Goal: Task Accomplishment & Management: Manage account settings

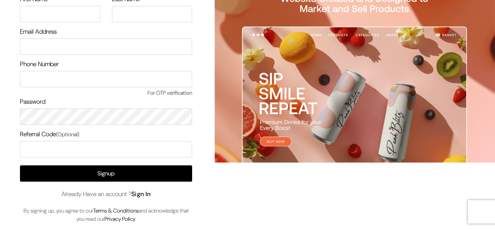
click at [145, 197] on link "Sign In" at bounding box center [141, 194] width 20 height 8
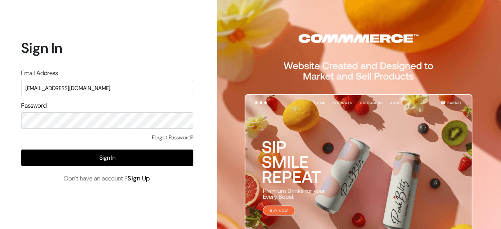
type input "[EMAIL_ADDRESS][DOMAIN_NAME]"
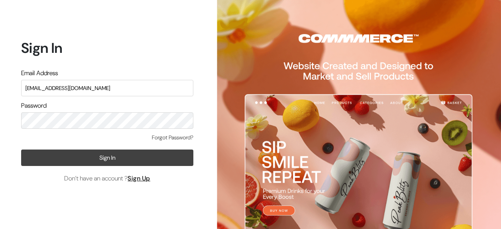
click at [110, 162] on button "Sign In" at bounding box center [107, 157] width 172 height 16
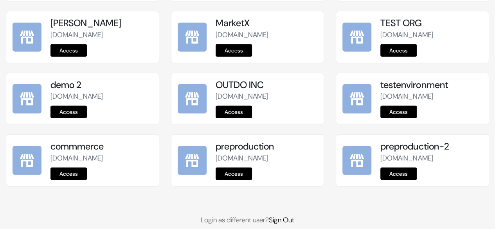
scroll to position [1055, 0]
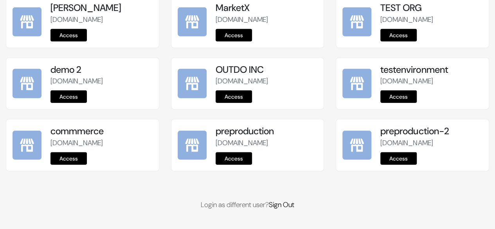
click at [241, 155] on link "Access" at bounding box center [234, 158] width 36 height 13
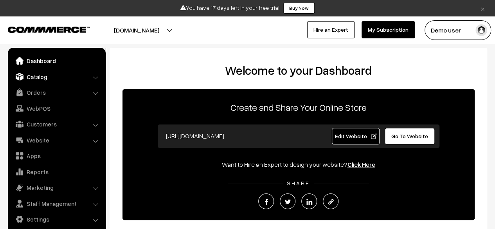
click at [36, 77] on link "Catalog" at bounding box center [56, 77] width 93 height 14
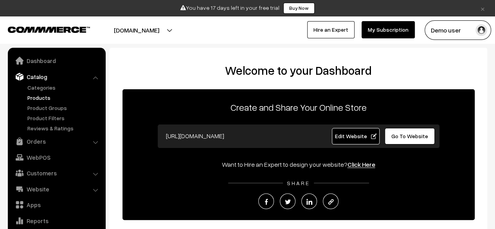
click at [41, 97] on link "Products" at bounding box center [63, 97] width 77 height 8
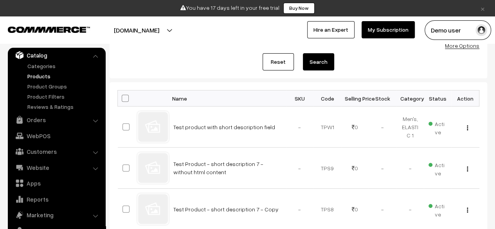
scroll to position [88, 0]
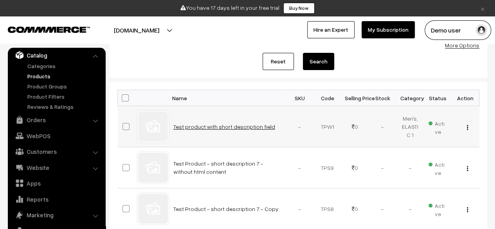
click at [245, 123] on link "Test product with short description field" at bounding box center [224, 126] width 102 height 7
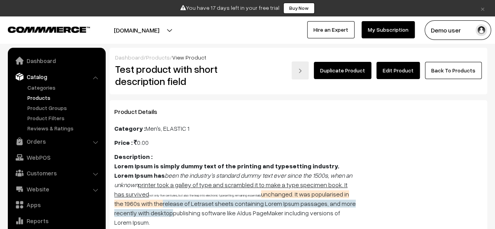
scroll to position [22, 0]
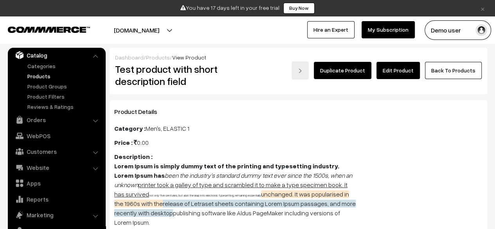
click at [401, 74] on link "Edit Product" at bounding box center [397, 70] width 43 height 17
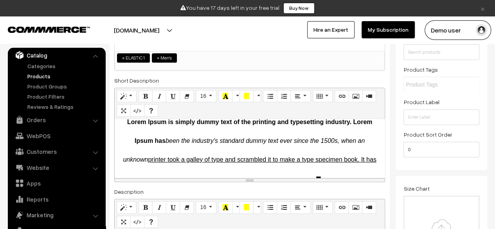
scroll to position [14, 0]
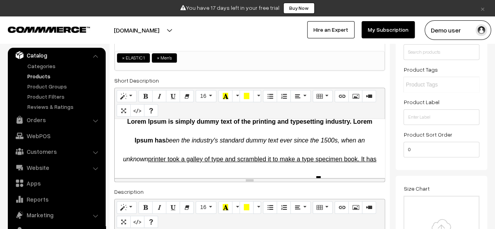
click at [250, 180] on div "Normal Quote Code Header 1 Header 2 Header 3 Header 4 Header 5 Header 6 16 8 9 …" at bounding box center [249, 135] width 271 height 94
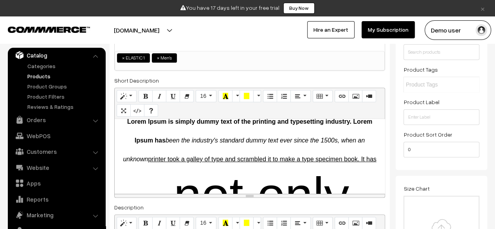
drag, startPoint x: 250, startPoint y: 180, endPoint x: 250, endPoint y: 198, distance: 18.4
click at [250, 197] on div "resize" at bounding box center [250, 196] width 270 height 4
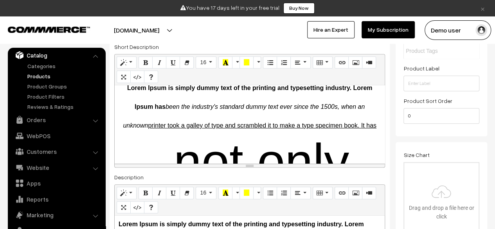
scroll to position [172, 0]
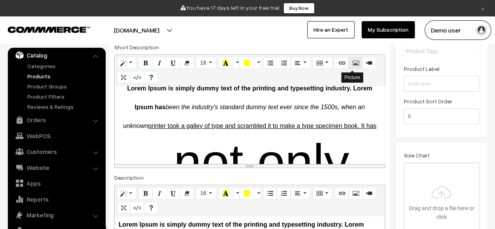
click at [354, 61] on icon "Picture" at bounding box center [354, 62] width 5 height 6
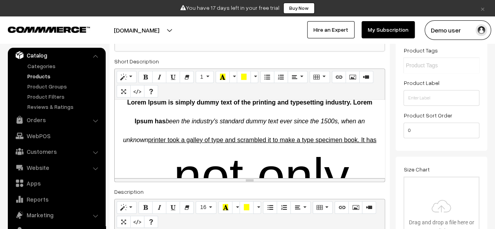
scroll to position [158, 0]
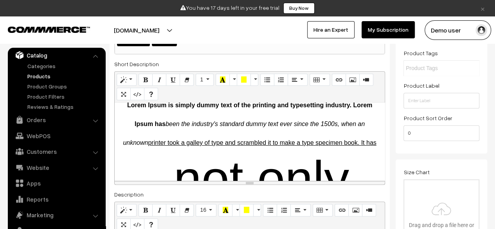
scroll to position [156, 0]
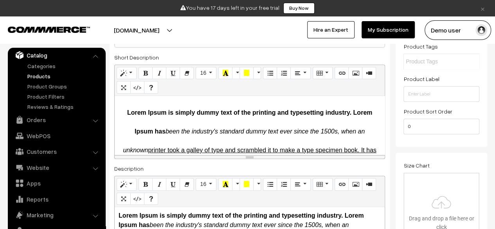
scroll to position [162, 0]
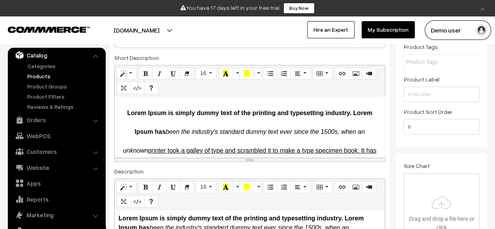
drag, startPoint x: 249, startPoint y: 157, endPoint x: 257, endPoint y: 158, distance: 8.0
click at [257, 158] on div "resize" at bounding box center [250, 160] width 270 height 4
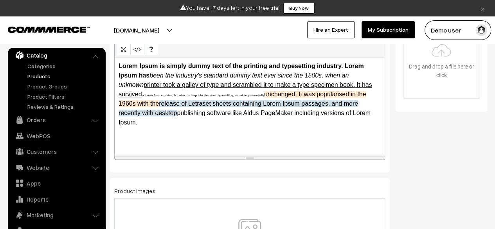
scroll to position [313, 0]
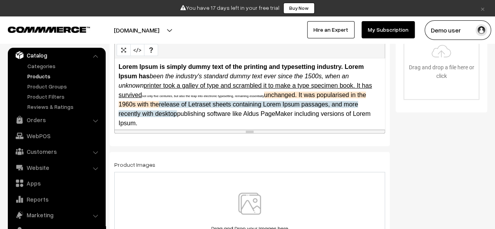
drag, startPoint x: 250, startPoint y: 157, endPoint x: 250, endPoint y: 130, distance: 27.0
click at [250, 130] on div "resize" at bounding box center [250, 131] width 270 height 4
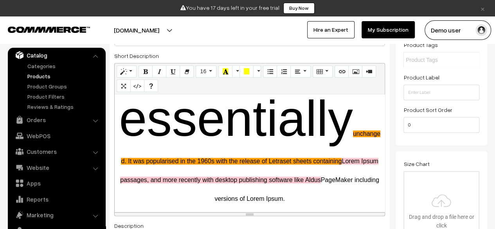
scroll to position [598, 0]
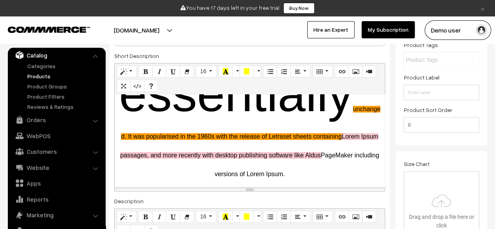
drag, startPoint x: 250, startPoint y: 158, endPoint x: 260, endPoint y: 188, distance: 31.7
click at [260, 188] on div "resize" at bounding box center [250, 189] width 270 height 4
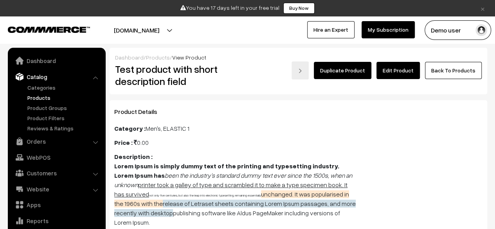
scroll to position [22, 0]
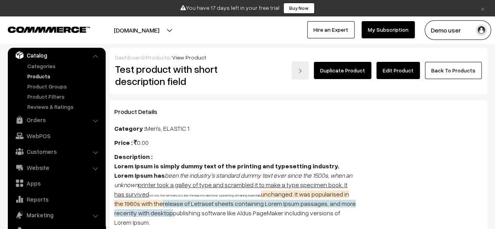
click at [63, 78] on link "Products" at bounding box center [63, 76] width 77 height 8
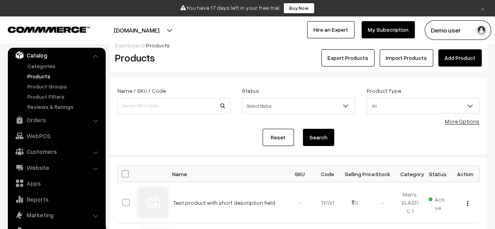
scroll to position [13, 0]
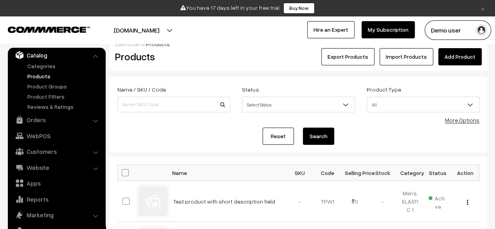
click at [482, 11] on link "×" at bounding box center [482, 8] width 11 height 9
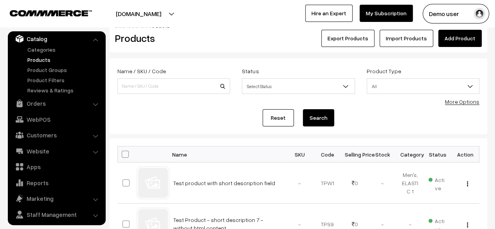
click at [480, 40] on link "Add Product" at bounding box center [459, 38] width 43 height 17
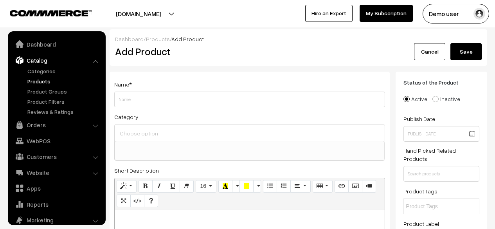
select select
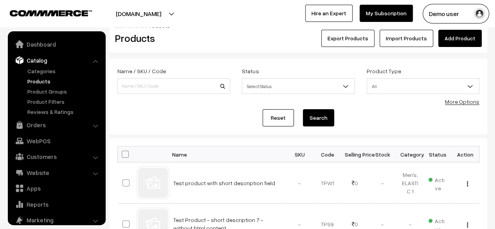
scroll to position [22, 0]
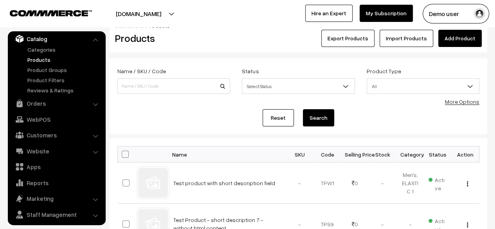
click at [473, 105] on div "More Options" at bounding box center [462, 101] width 34 height 8
click at [473, 104] on link "More Options" at bounding box center [462, 101] width 34 height 7
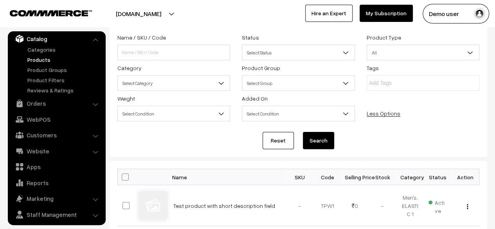
scroll to position [47, 0]
click at [194, 143] on div "Reset Search" at bounding box center [298, 139] width 362 height 17
click at [287, 132] on link "Reset" at bounding box center [277, 139] width 31 height 17
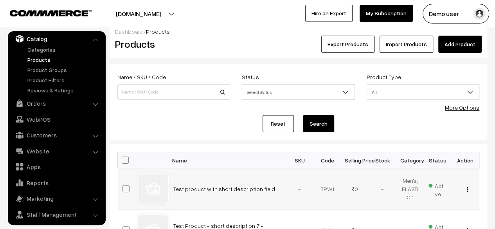
scroll to position [8, 0]
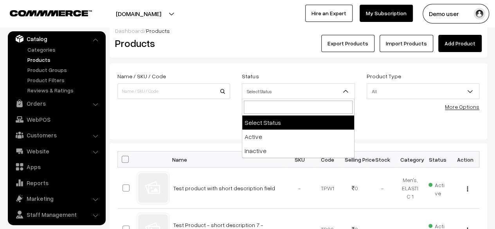
click at [321, 94] on span "Select Status" at bounding box center [298, 91] width 112 height 14
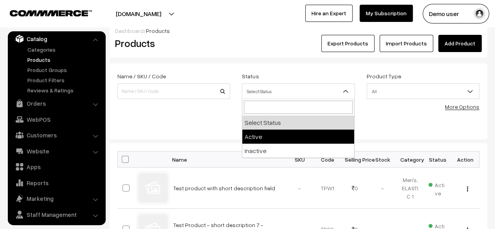
select select "active"
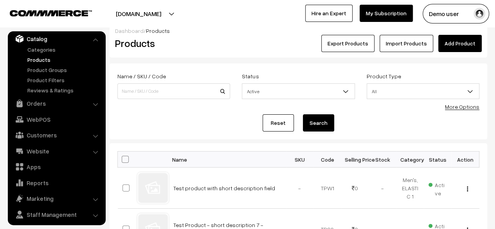
click at [309, 124] on button "Search" at bounding box center [318, 122] width 31 height 17
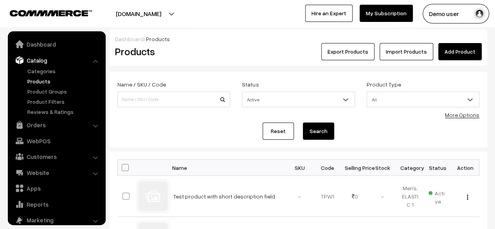
scroll to position [22, 0]
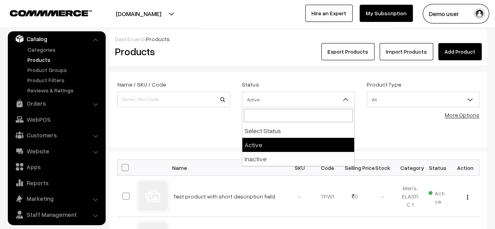
click at [323, 107] on span "Active" at bounding box center [298, 100] width 113 height 16
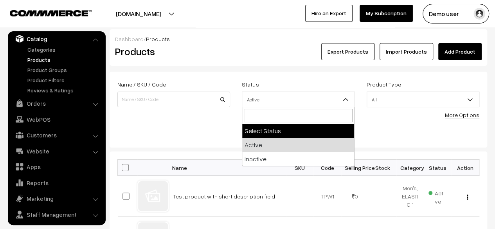
select select "0"
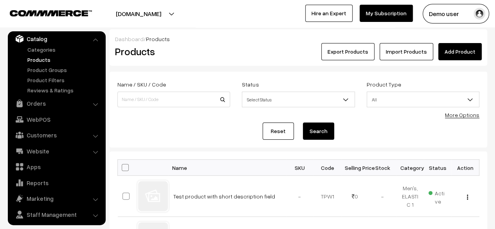
click at [312, 138] on button "Search" at bounding box center [318, 130] width 31 height 17
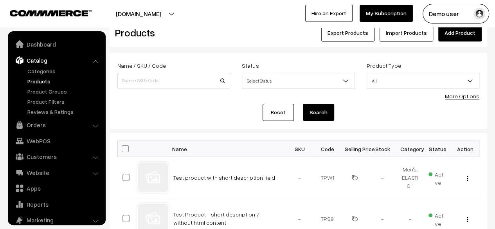
scroll to position [22, 0]
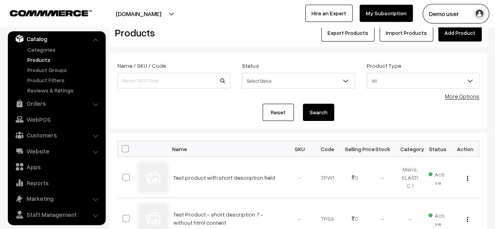
click at [460, 97] on link "More Options" at bounding box center [462, 96] width 34 height 7
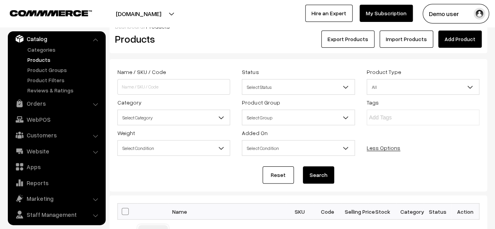
scroll to position [7, 0]
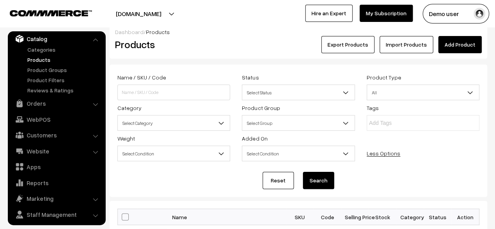
click at [316, 172] on form "Name / SKU / Code Status Select Status Active Inactive Select Status Product Ty…" at bounding box center [298, 131] width 377 height 132
click at [318, 179] on button "Search" at bounding box center [318, 180] width 31 height 17
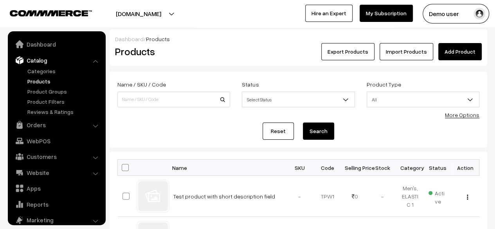
scroll to position [22, 0]
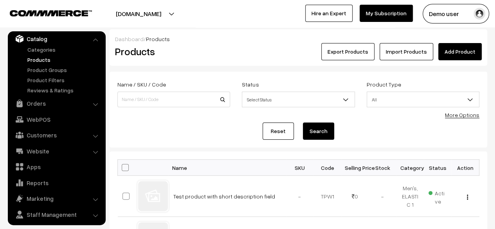
click at [455, 117] on link "More Options" at bounding box center [462, 114] width 34 height 7
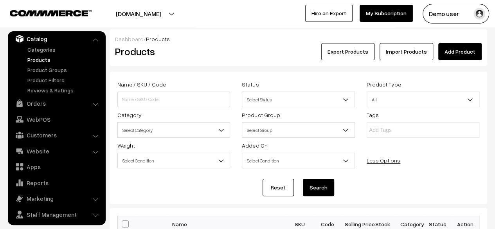
drag, startPoint x: 370, startPoint y: 176, endPoint x: 369, endPoint y: 190, distance: 14.1
click at [369, 190] on form "Name / SKU / Code Status Select Status Active Inactive Select Status Product Ty…" at bounding box center [298, 138] width 377 height 132
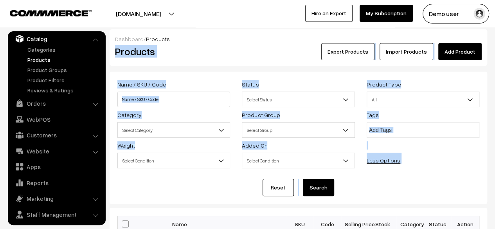
drag, startPoint x: 369, startPoint y: 190, endPoint x: 115, endPoint y: 54, distance: 288.6
drag, startPoint x: 107, startPoint y: 41, endPoint x: 377, endPoint y: 192, distance: 309.8
click at [377, 192] on div "Reset Search" at bounding box center [298, 187] width 362 height 17
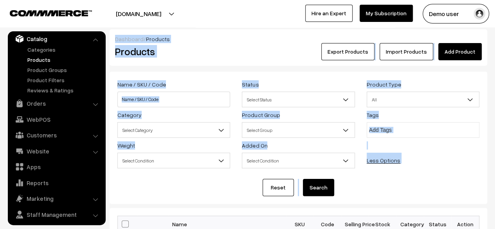
drag, startPoint x: 377, startPoint y: 192, endPoint x: 108, endPoint y: 39, distance: 309.6
drag, startPoint x: 108, startPoint y: 39, endPoint x: 339, endPoint y: 190, distance: 275.6
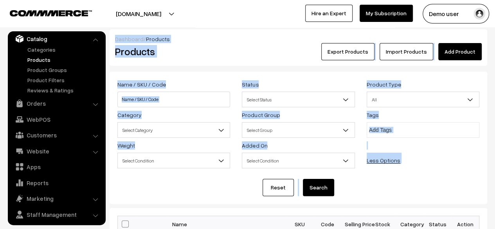
click at [339, 190] on div "Reset Search" at bounding box center [298, 187] width 362 height 17
drag, startPoint x: 339, startPoint y: 190, endPoint x: 112, endPoint y: 42, distance: 271.1
click at [112, 42] on div "Dashboard / Products Products Export Products Import Products Add Product" at bounding box center [298, 47] width 377 height 36
drag, startPoint x: 112, startPoint y: 42, endPoint x: 365, endPoint y: 186, distance: 291.5
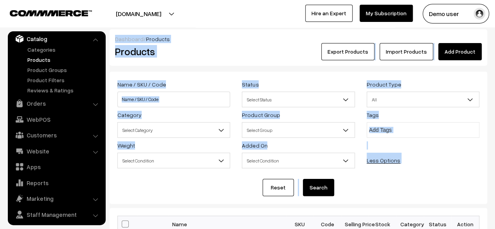
click at [365, 186] on div "Reset Search" at bounding box center [298, 187] width 362 height 17
drag, startPoint x: 365, startPoint y: 186, endPoint x: 113, endPoint y: 40, distance: 290.9
click at [111, 40] on div "Dashboard / Products Products Export Products Import Products Add Product" at bounding box center [298, 47] width 377 height 36
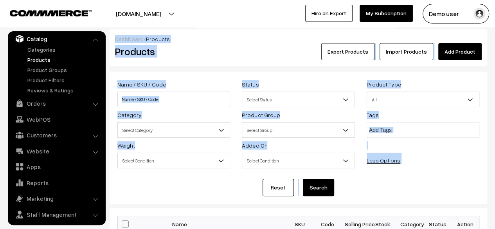
drag, startPoint x: 111, startPoint y: 40, endPoint x: 357, endPoint y: 192, distance: 288.6
click at [357, 192] on div "Reset Search" at bounding box center [298, 187] width 362 height 17
drag, startPoint x: 357, startPoint y: 192, endPoint x: 107, endPoint y: 39, distance: 292.7
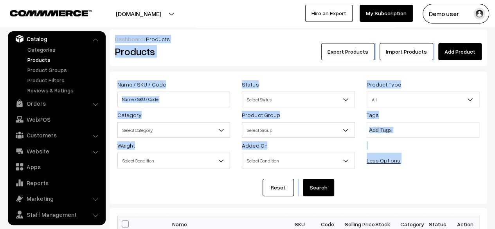
drag, startPoint x: 107, startPoint y: 39, endPoint x: 369, endPoint y: 190, distance: 302.3
click at [369, 190] on div "Reset Search" at bounding box center [298, 187] width 362 height 17
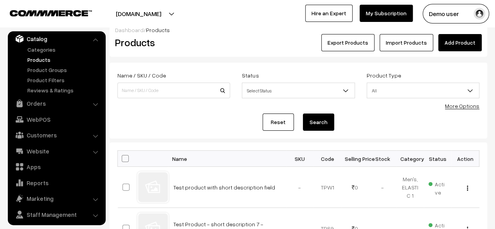
scroll to position [9, 0]
click at [47, 66] on link "Product Groups" at bounding box center [63, 70] width 77 height 8
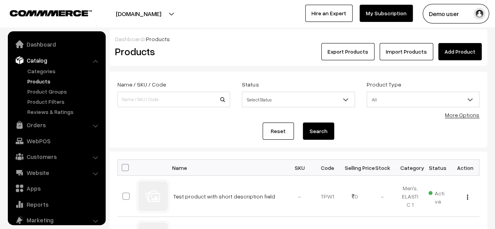
scroll to position [22, 0]
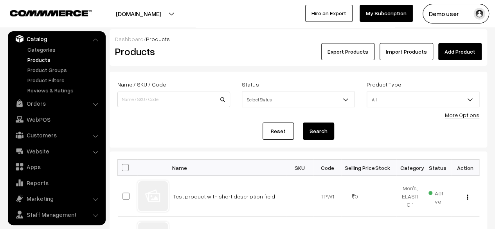
click at [168, 14] on button "[DOMAIN_NAME]" at bounding box center [138, 14] width 100 height 20
click at [245, 32] on div "Dashboard / Products Products Export Products Import Products Add Product" at bounding box center [298, 47] width 377 height 36
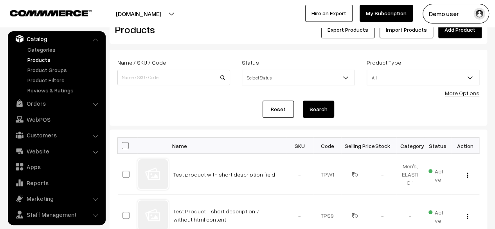
scroll to position [25, 0]
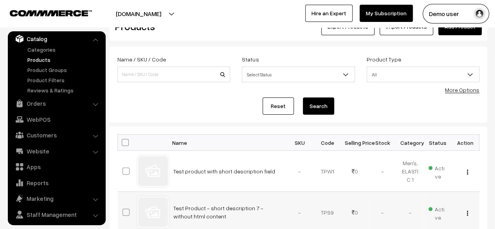
drag, startPoint x: 173, startPoint y: 131, endPoint x: 279, endPoint y: 218, distance: 136.7
click at [279, 218] on td "Test Product - short description 7 - without html content" at bounding box center [227, 212] width 117 height 41
drag, startPoint x: 279, startPoint y: 218, endPoint x: 165, endPoint y: 139, distance: 138.6
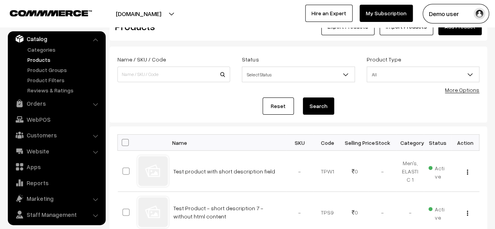
click at [165, 139] on th at bounding box center [152, 143] width 31 height 16
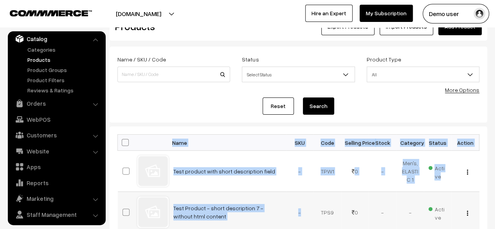
drag, startPoint x: 165, startPoint y: 139, endPoint x: 306, endPoint y: 212, distance: 159.2
click at [306, 212] on td "-" at bounding box center [300, 212] width 28 height 41
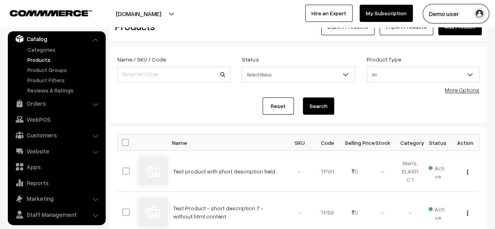
click at [313, 146] on th "SKU" at bounding box center [300, 143] width 28 height 16
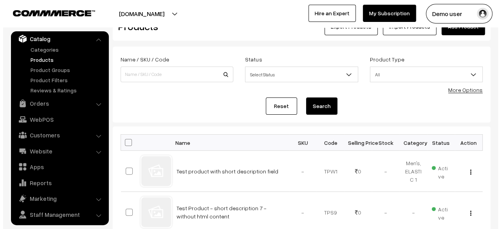
scroll to position [16, 0]
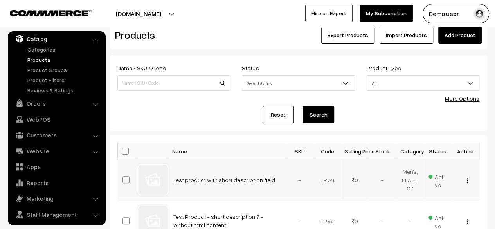
click at [467, 182] on img "button" at bounding box center [467, 180] width 1 height 5
click at [425, 226] on link "Delete" at bounding box center [432, 225] width 66 height 17
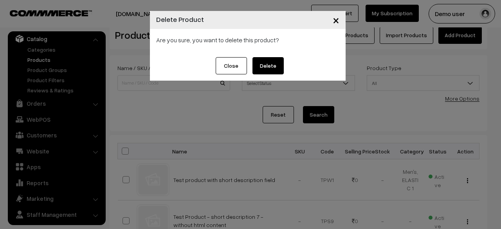
click at [262, 60] on button "Delete" at bounding box center [267, 65] width 31 height 17
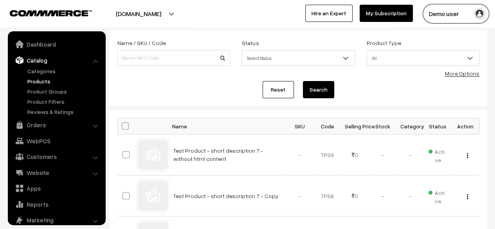
scroll to position [22, 0]
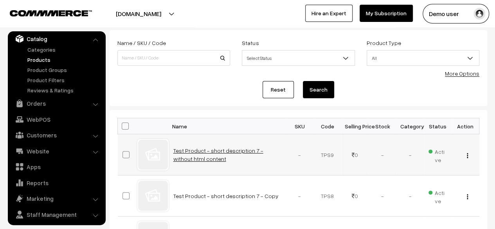
click at [228, 149] on link "Test Product - short description 7 - without html content" at bounding box center [218, 154] width 90 height 15
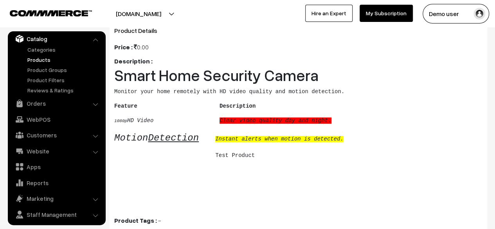
scroll to position [75, 0]
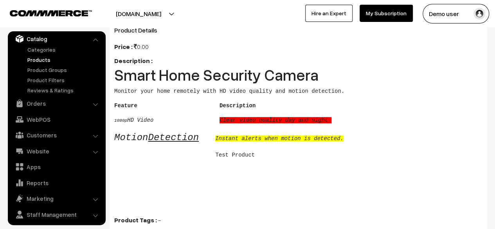
click at [173, 137] on u "Detection" at bounding box center [173, 137] width 51 height 11
click at [187, 164] on pre "Test Product" at bounding box center [234, 159] width 241 height 16
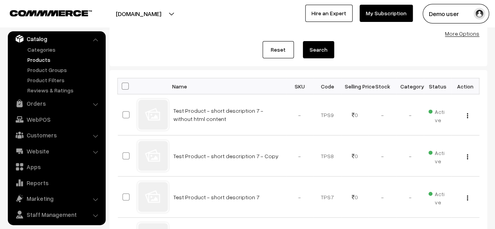
scroll to position [81, 0]
drag, startPoint x: 266, startPoint y: 206, endPoint x: 170, endPoint y: 108, distance: 136.9
click at [170, 108] on td "Test Product - short description 7 - without html content" at bounding box center [227, 115] width 117 height 41
drag, startPoint x: 170, startPoint y: 108, endPoint x: 273, endPoint y: 197, distance: 136.2
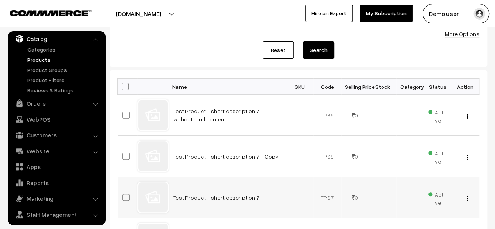
click at [273, 197] on td "Test Product - short description 7" at bounding box center [227, 197] width 117 height 41
drag, startPoint x: 273, startPoint y: 197, endPoint x: 167, endPoint y: 109, distance: 138.1
click at [167, 109] on div at bounding box center [153, 115] width 30 height 30
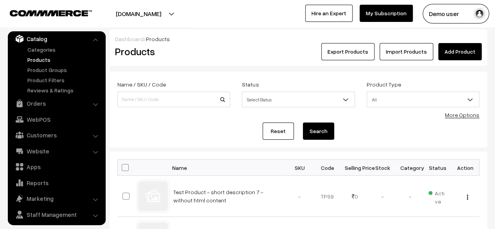
click at [468, 54] on link "Add Product" at bounding box center [459, 51] width 43 height 17
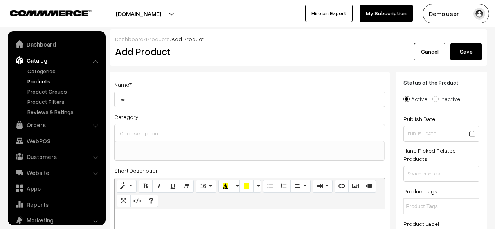
select select
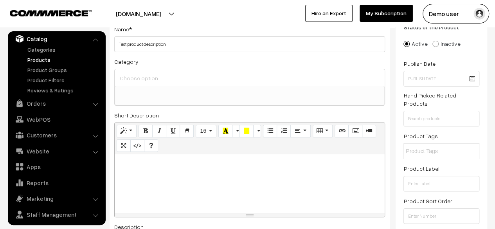
scroll to position [56, 0]
click at [299, 133] on button "Paragraph" at bounding box center [300, 130] width 20 height 13
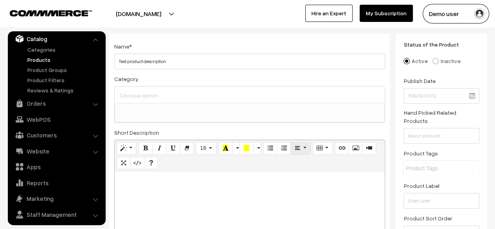
scroll to position [37, 0]
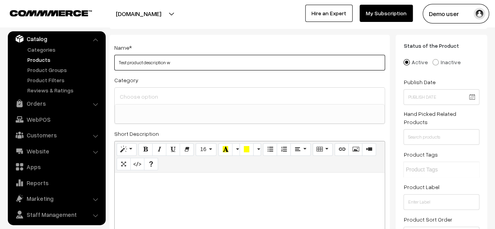
click at [210, 64] on input "Test product description w" at bounding box center [249, 63] width 271 height 16
click at [243, 61] on input "Test product description with bullet and alignment" at bounding box center [249, 63] width 271 height 16
drag, startPoint x: 243, startPoint y: 61, endPoint x: 170, endPoint y: 62, distance: 73.6
click at [170, 62] on input "Test product description with bullet and alignment" at bounding box center [249, 63] width 271 height 16
click at [234, 63] on input "Test product short description" at bounding box center [249, 63] width 271 height 16
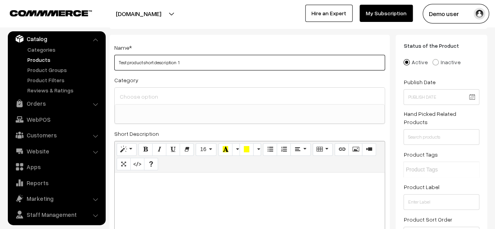
type input "Test product short description 1"
